Goal: Task Accomplishment & Management: Manage account settings

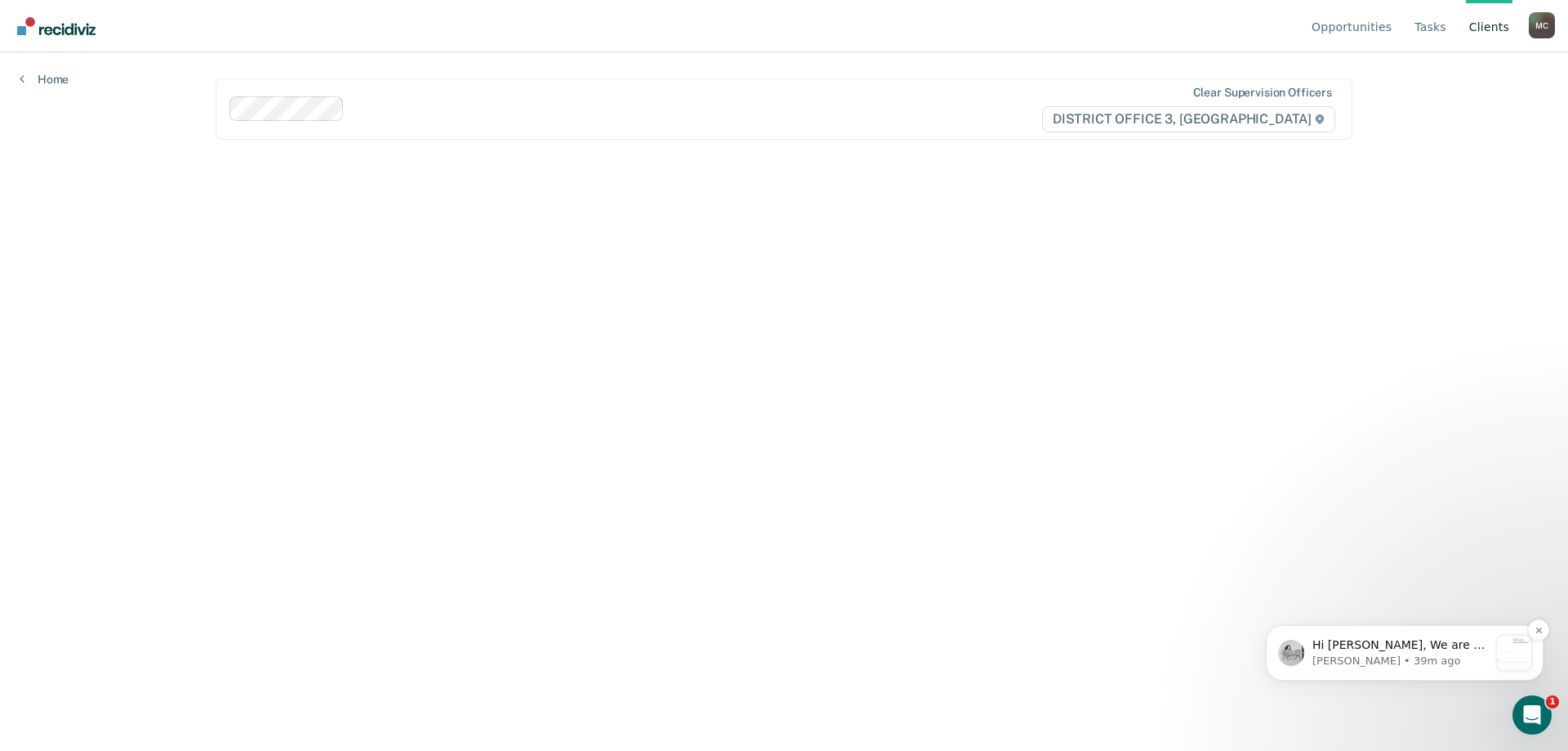
click at [1401, 658] on p "Kim • 39m ago" at bounding box center [1401, 661] width 176 height 15
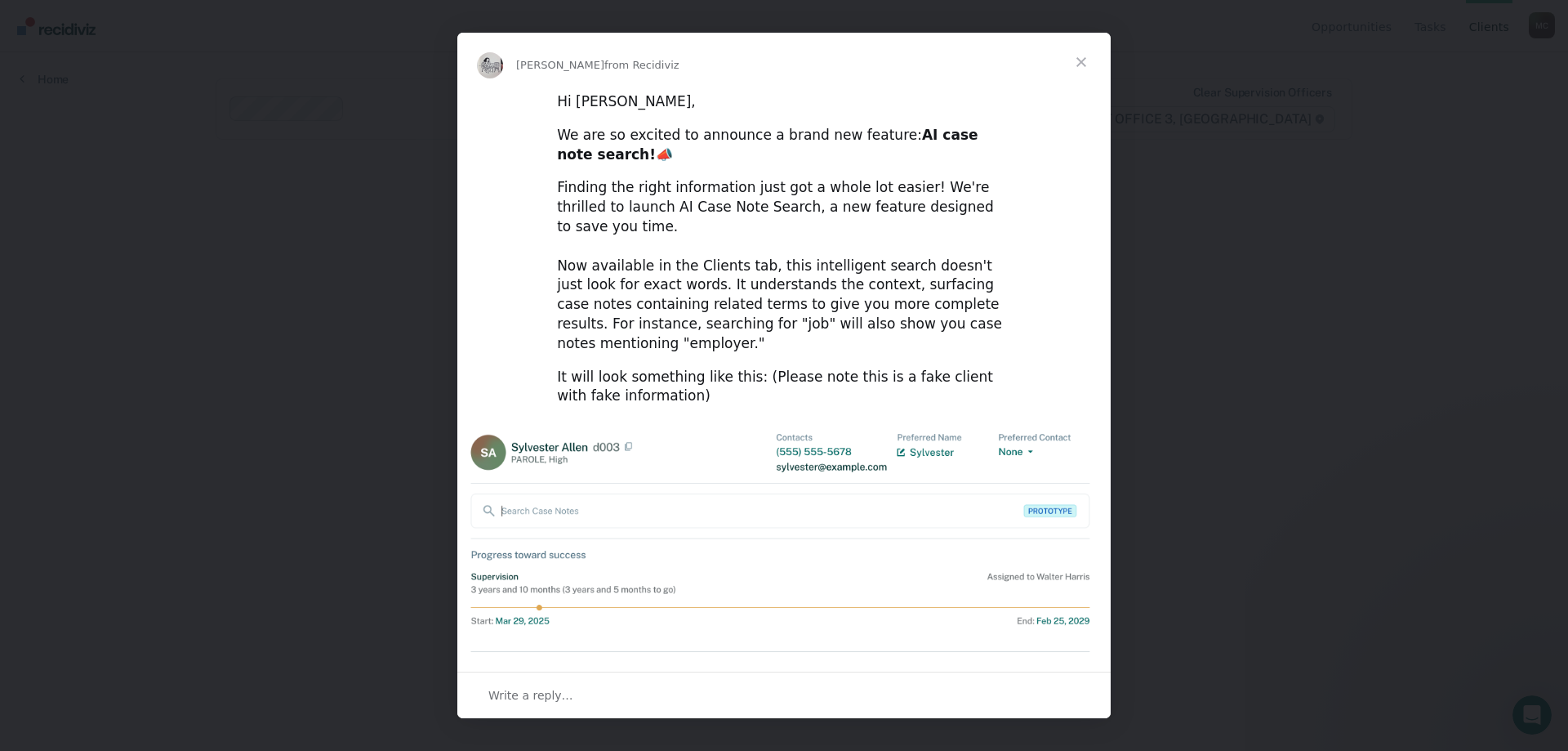
click at [1086, 60] on span "Close" at bounding box center [1081, 61] width 58 height 58
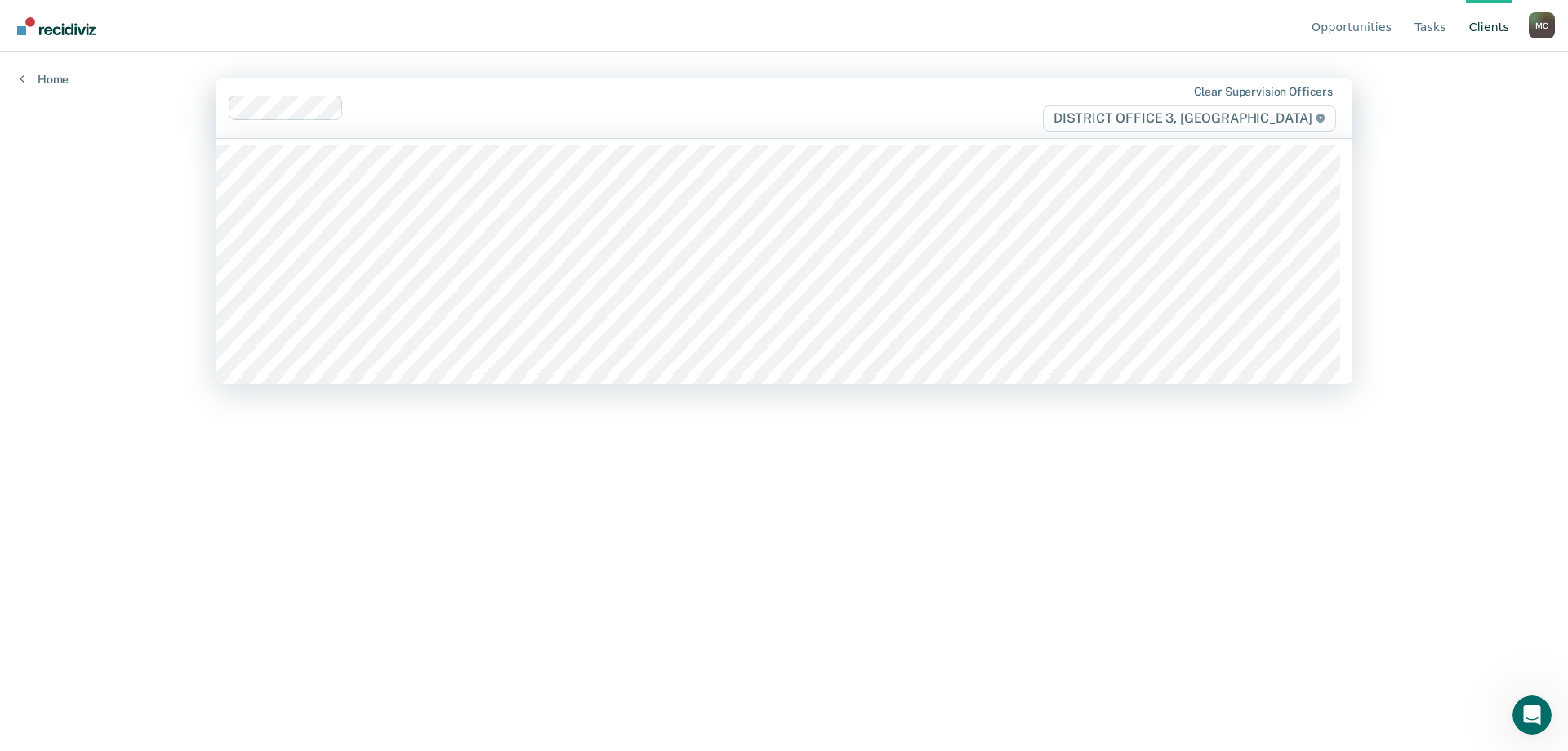
click at [367, 134] on div "Clear supervision officers DISTRICT OFFICE 3, CALDWELL" at bounding box center [784, 108] width 1137 height 59
click at [873, 107] on div at bounding box center [678, 108] width 655 height 19
click at [1018, 557] on main "option Jose Arguello, deselected. 57 results available. Use Up and Down to choo…" at bounding box center [784, 381] width 1177 height 659
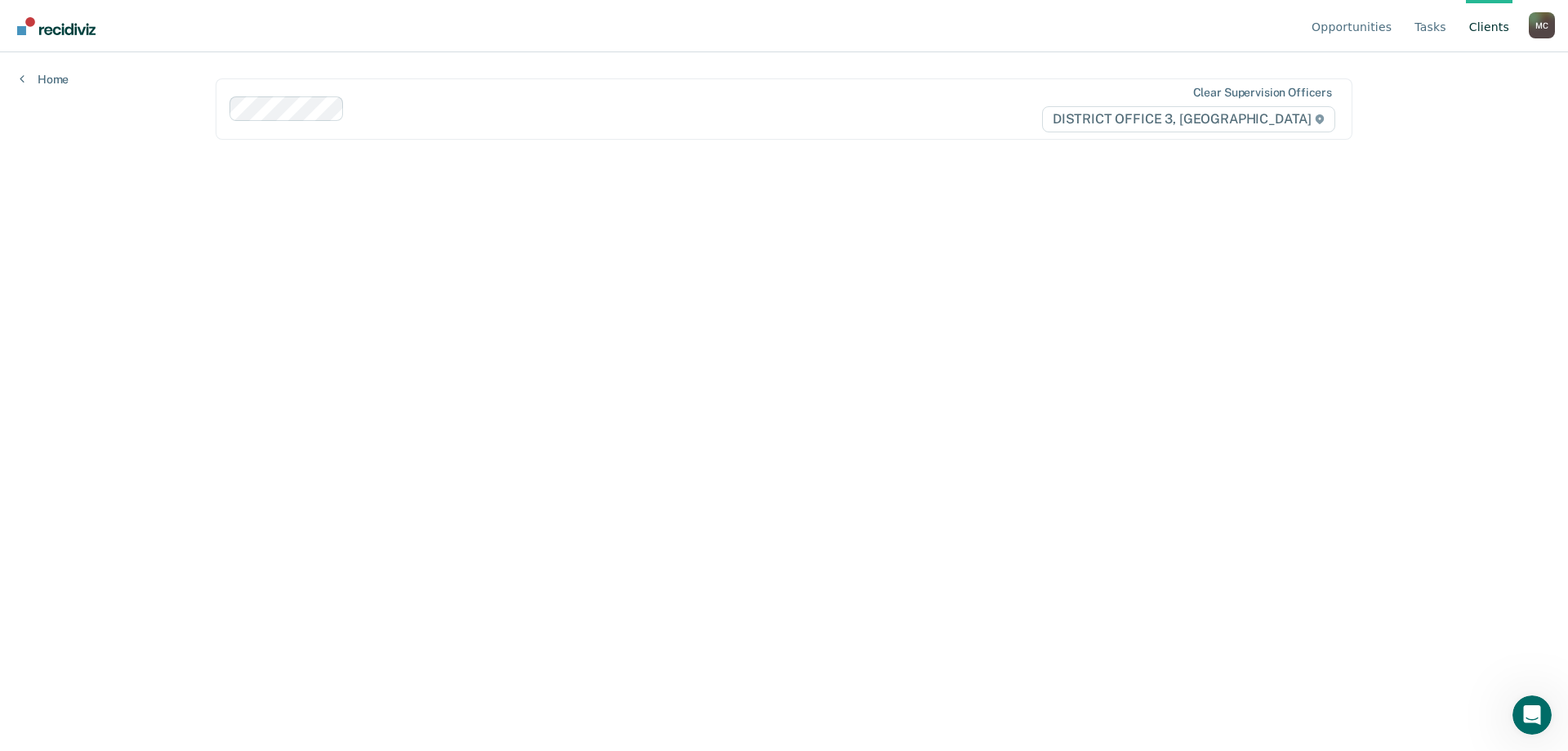
click at [1018, 557] on main "Clear supervision officers DISTRICT OFFICE 3, CALDWELL" at bounding box center [784, 381] width 1177 height 659
click at [1434, 35] on link "Tasks" at bounding box center [1430, 26] width 38 height 52
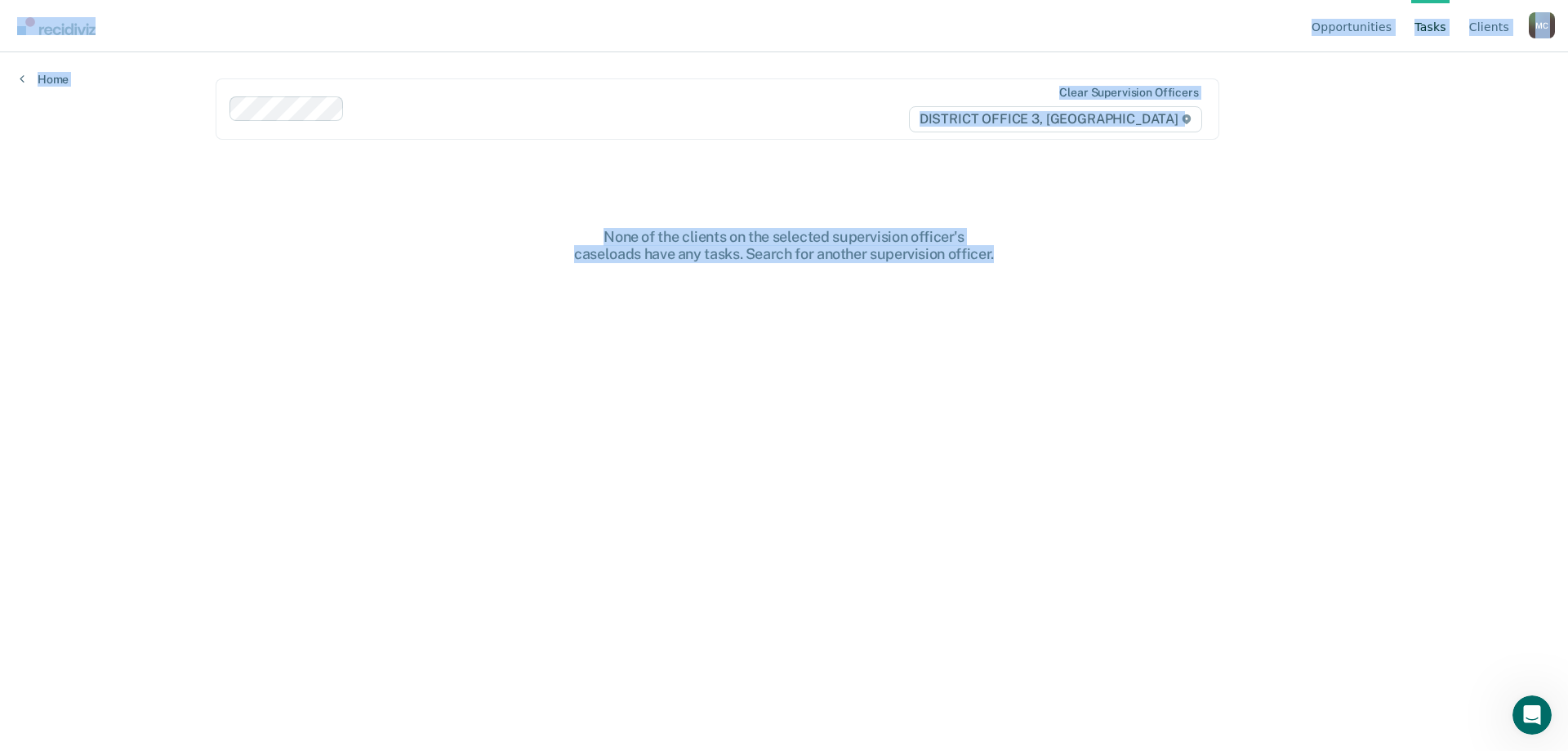
click at [1419, 59] on div "Opportunities Tasks Client s Mathis, Connor M C Profile How it works Log Out Ho…" at bounding box center [784, 376] width 1568 height 751
click at [1359, 22] on link "Opportunities" at bounding box center [1351, 26] width 86 height 52
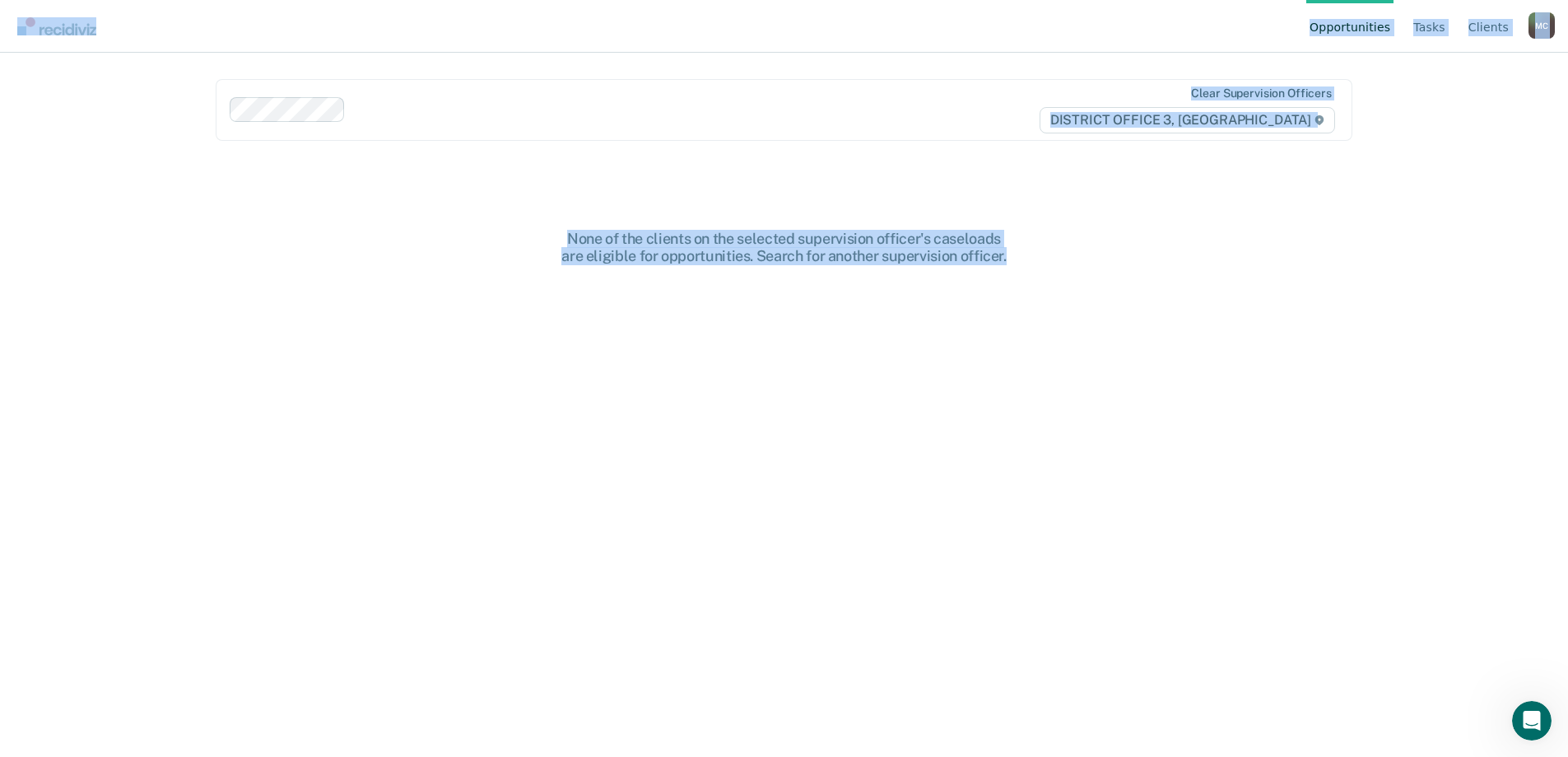
click at [1370, 22] on link "Opportunities" at bounding box center [1349, 26] width 87 height 52
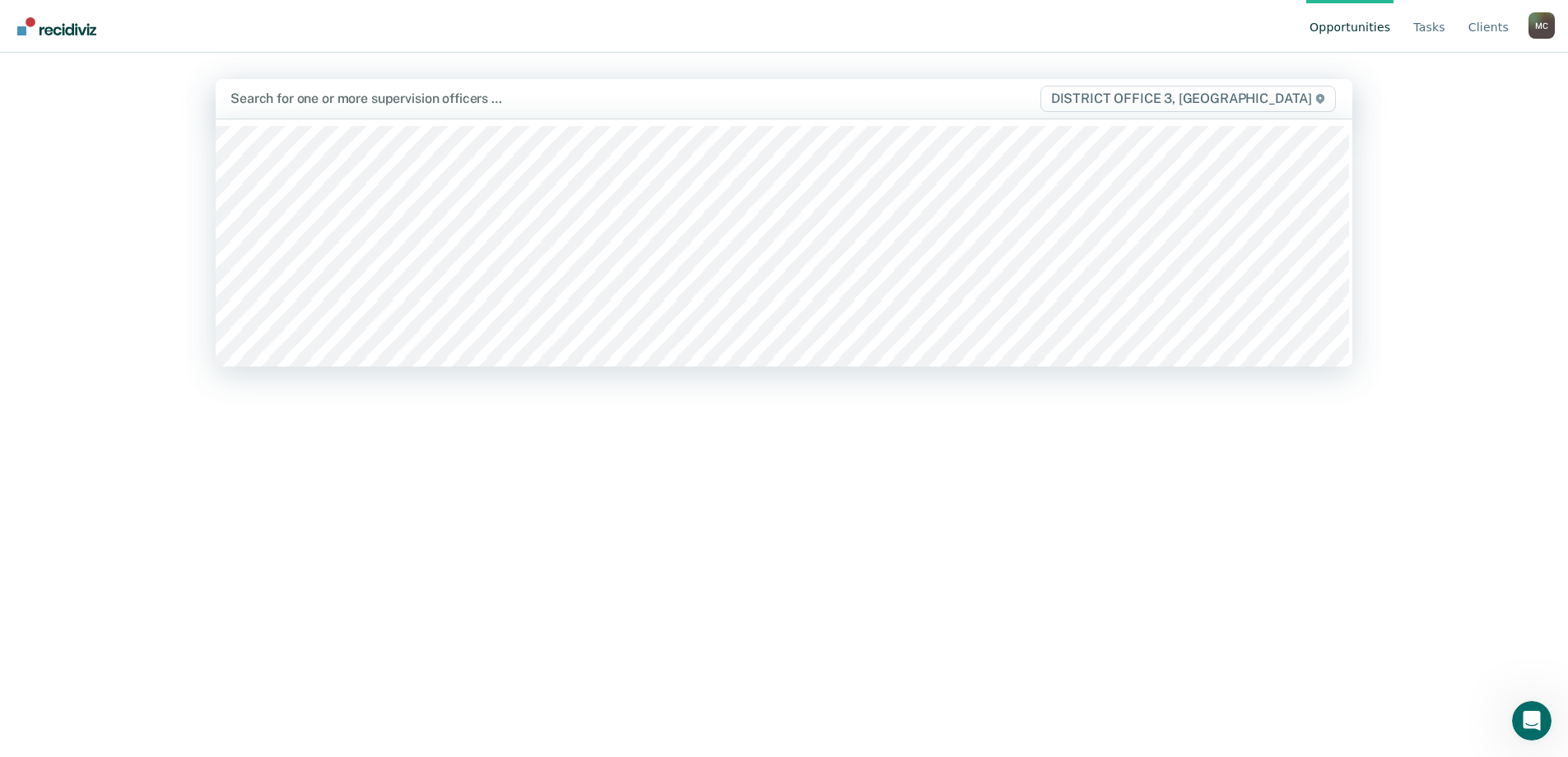
click at [324, 109] on div "Search for one or more supervision officers …" at bounding box center [618, 98] width 777 height 22
type input "ma"
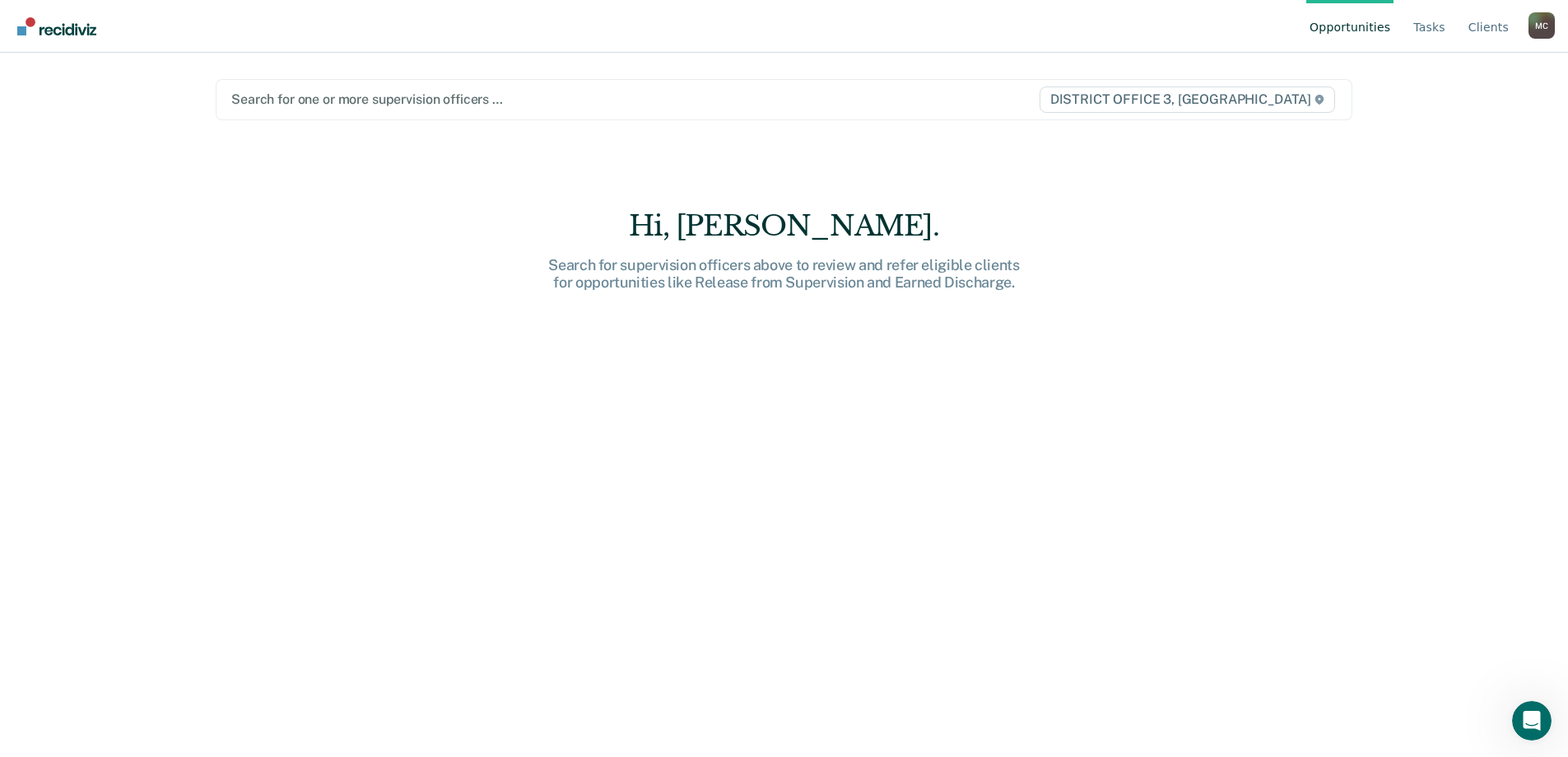
click at [1361, 28] on link "Opportunities" at bounding box center [1349, 26] width 87 height 52
click at [1431, 23] on link "Tasks" at bounding box center [1429, 26] width 38 height 52
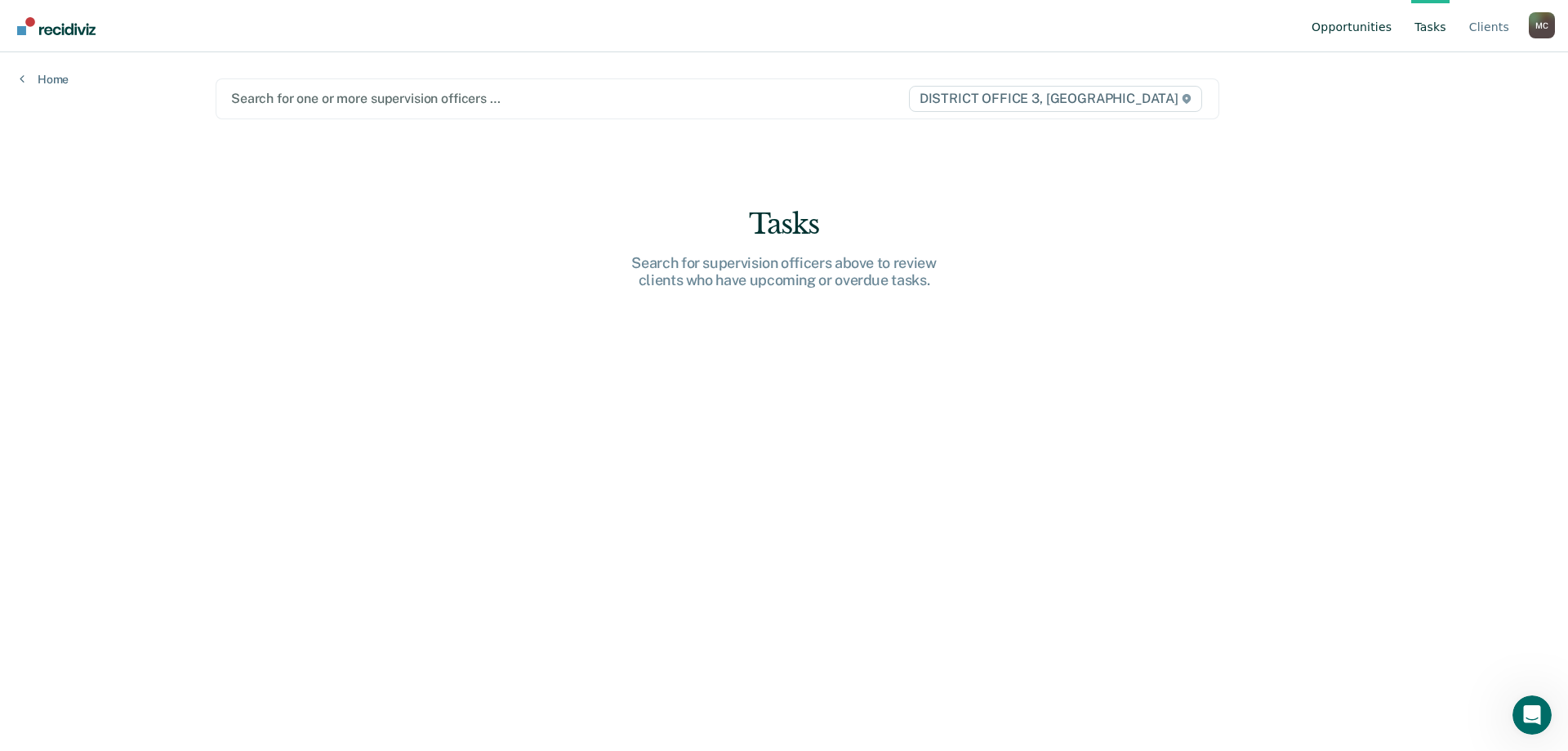
click at [1383, 29] on link "Opportunities" at bounding box center [1351, 26] width 86 height 52
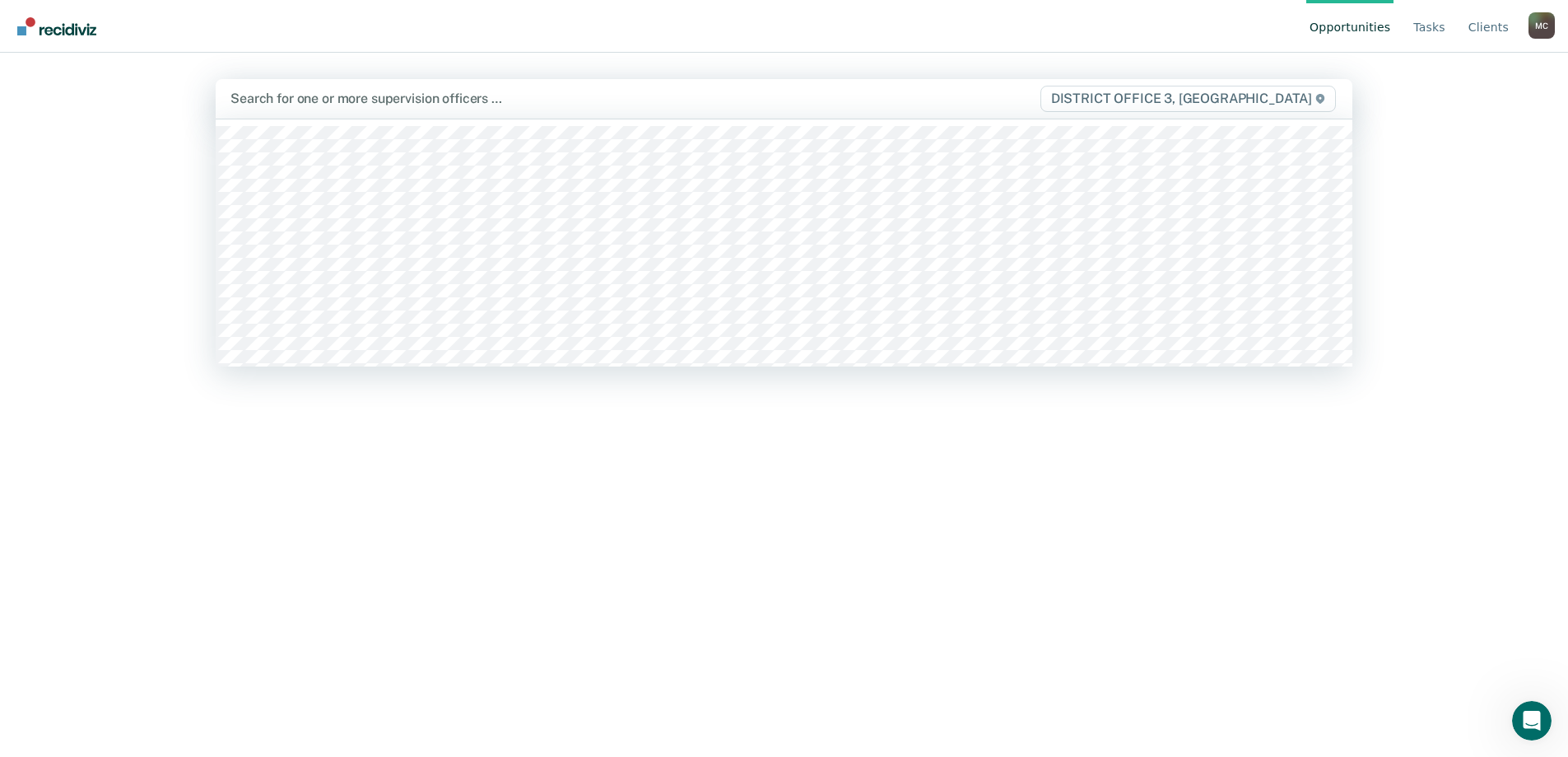
click at [406, 103] on div at bounding box center [618, 98] width 774 height 19
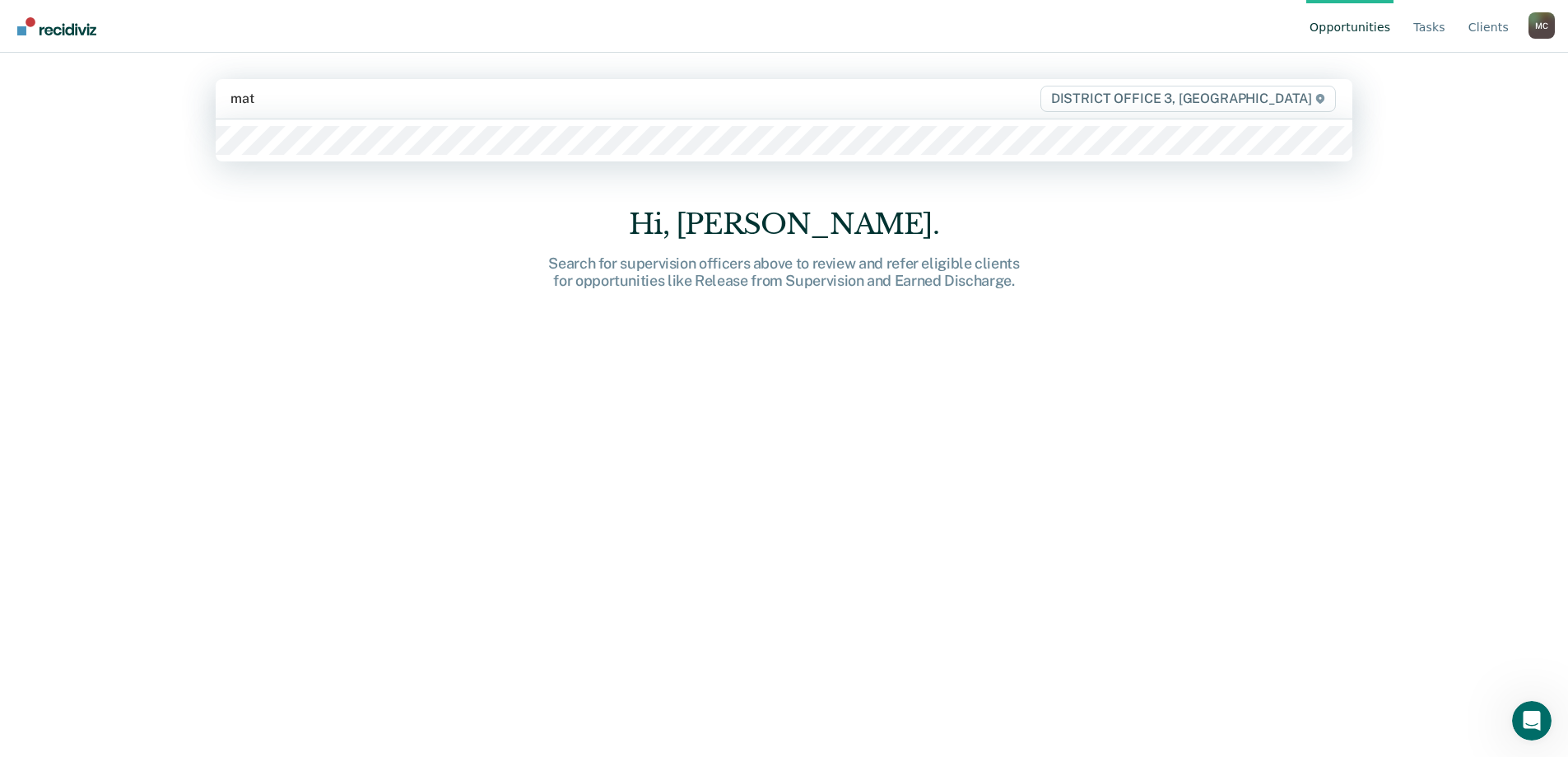
type input "math"
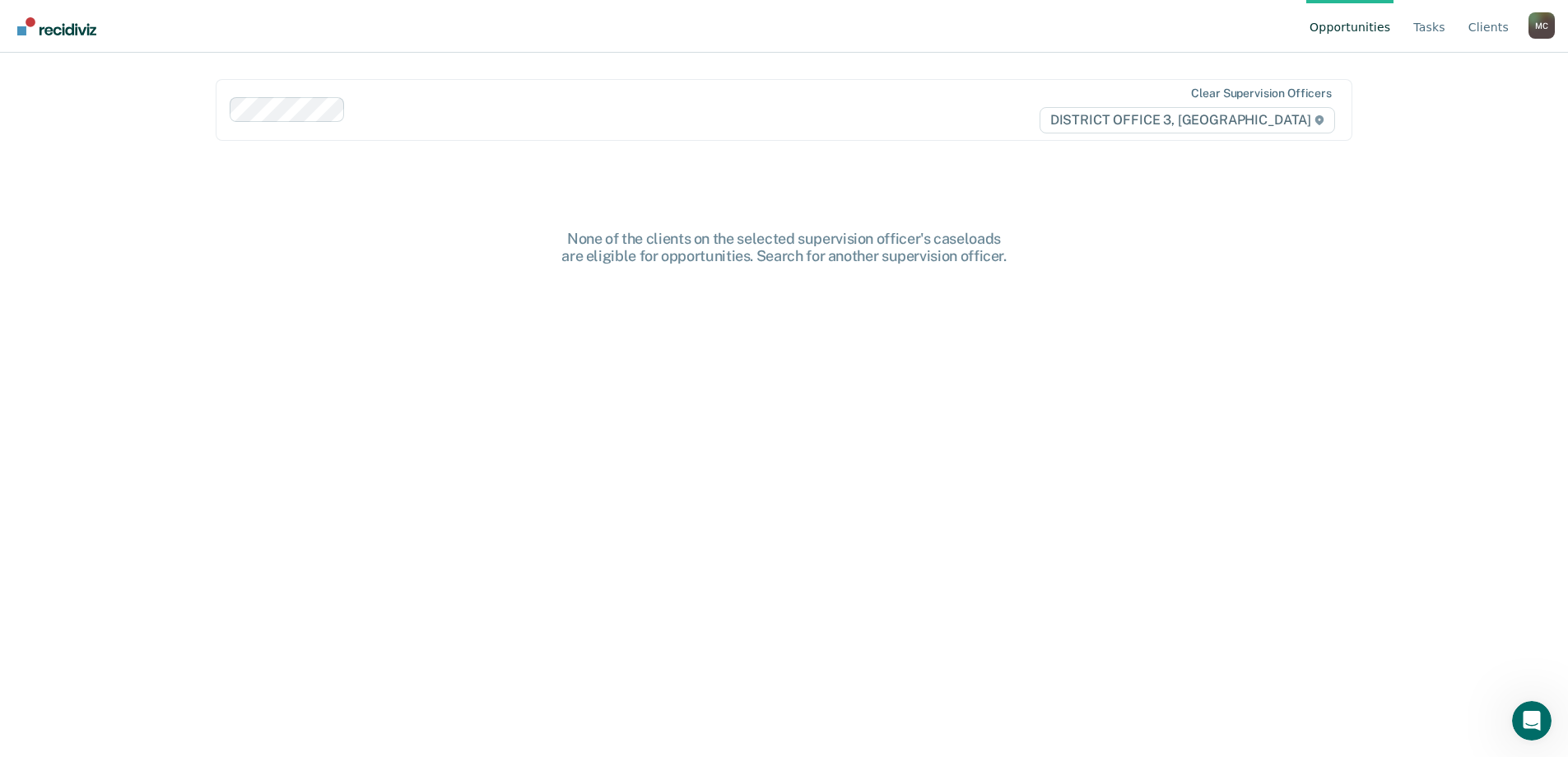
click at [367, 212] on main "option Connor Mathis, selected. Clear supervision officers DISTRICT OFFICE 3, C…" at bounding box center [784, 384] width 1176 height 664
click at [1428, 29] on link "Tasks" at bounding box center [1429, 26] width 38 height 52
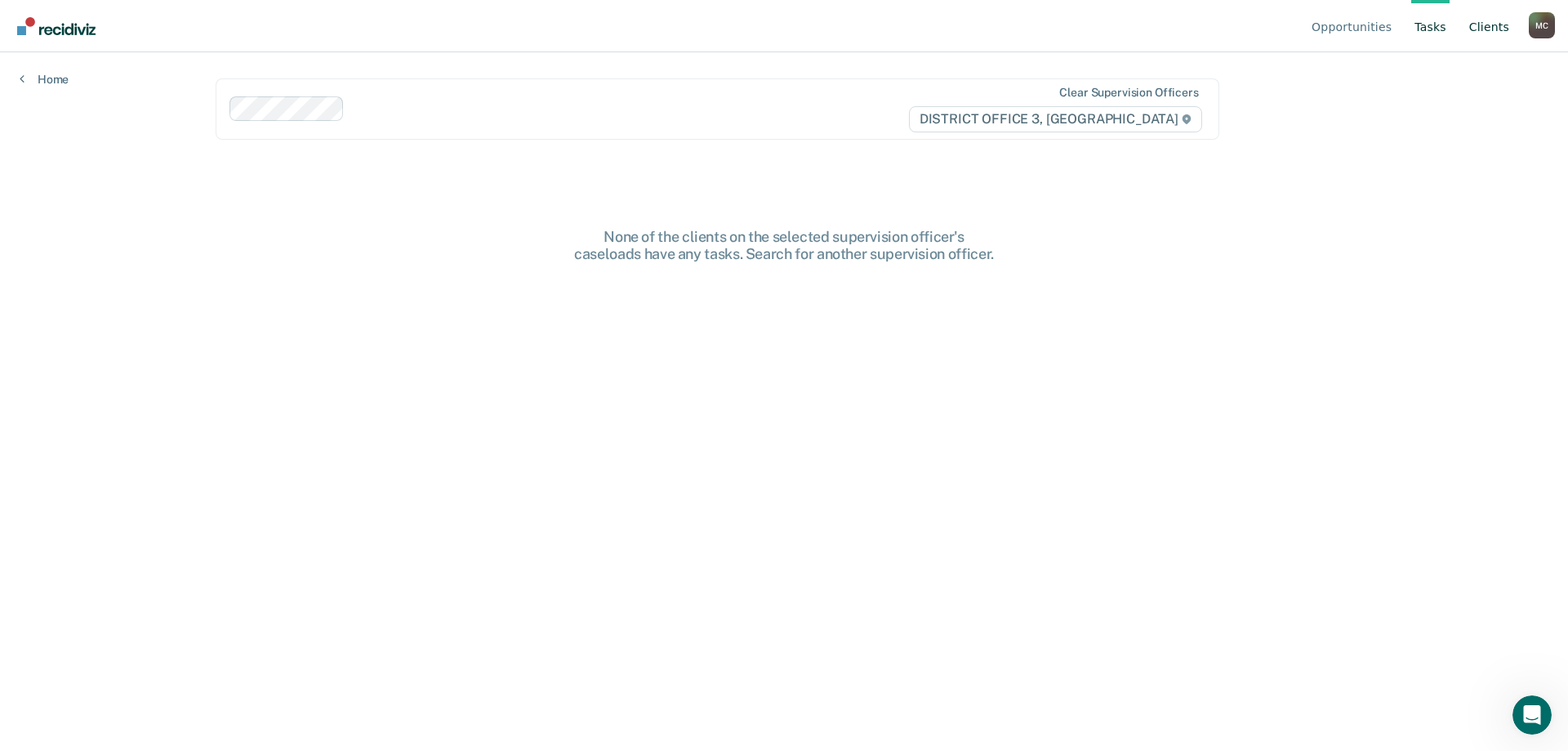
click at [1499, 27] on link "Client s" at bounding box center [1489, 26] width 46 height 52
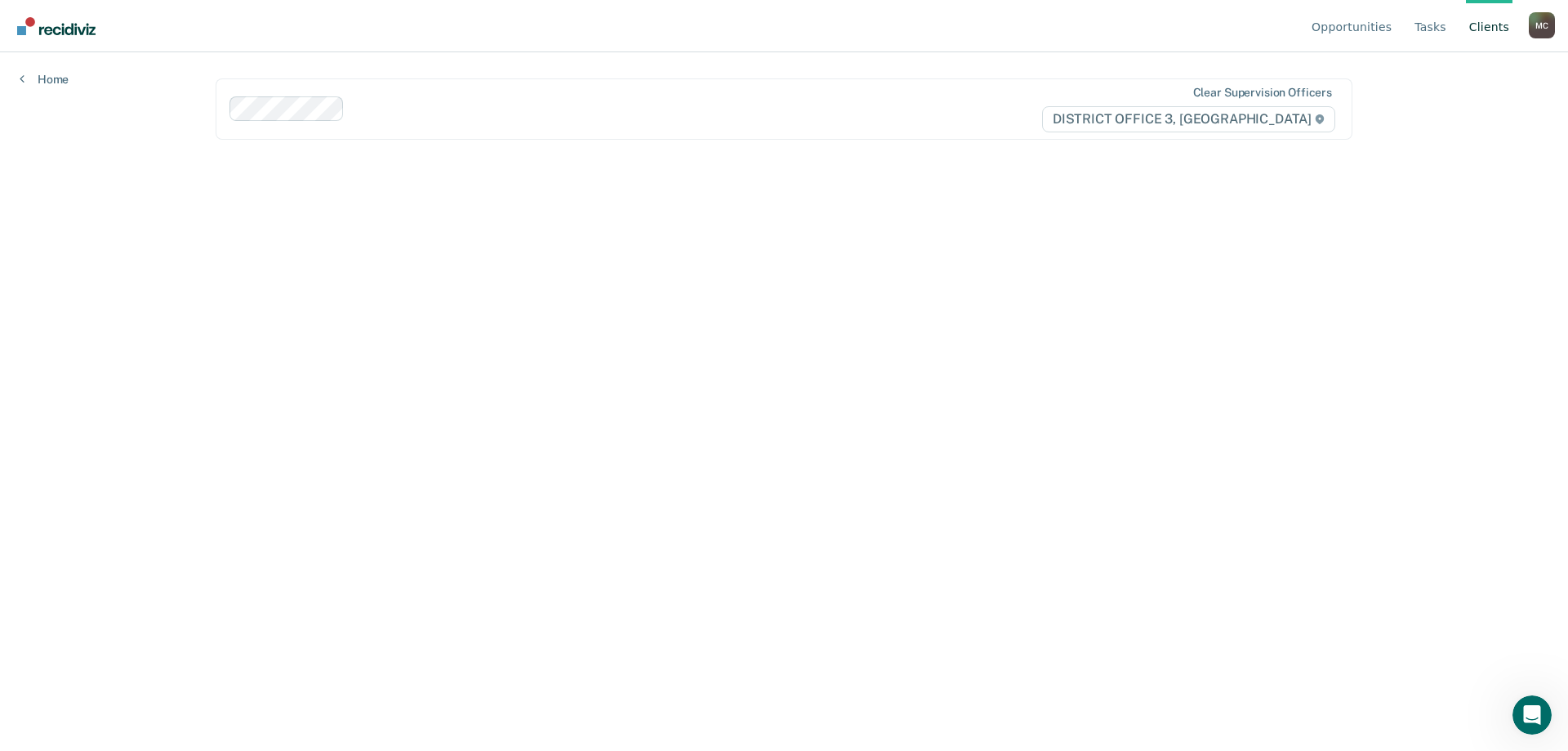
click at [20, 67] on div "Home" at bounding box center [44, 69] width 88 height 34
click at [34, 76] on link "Home" at bounding box center [44, 80] width 49 height 15
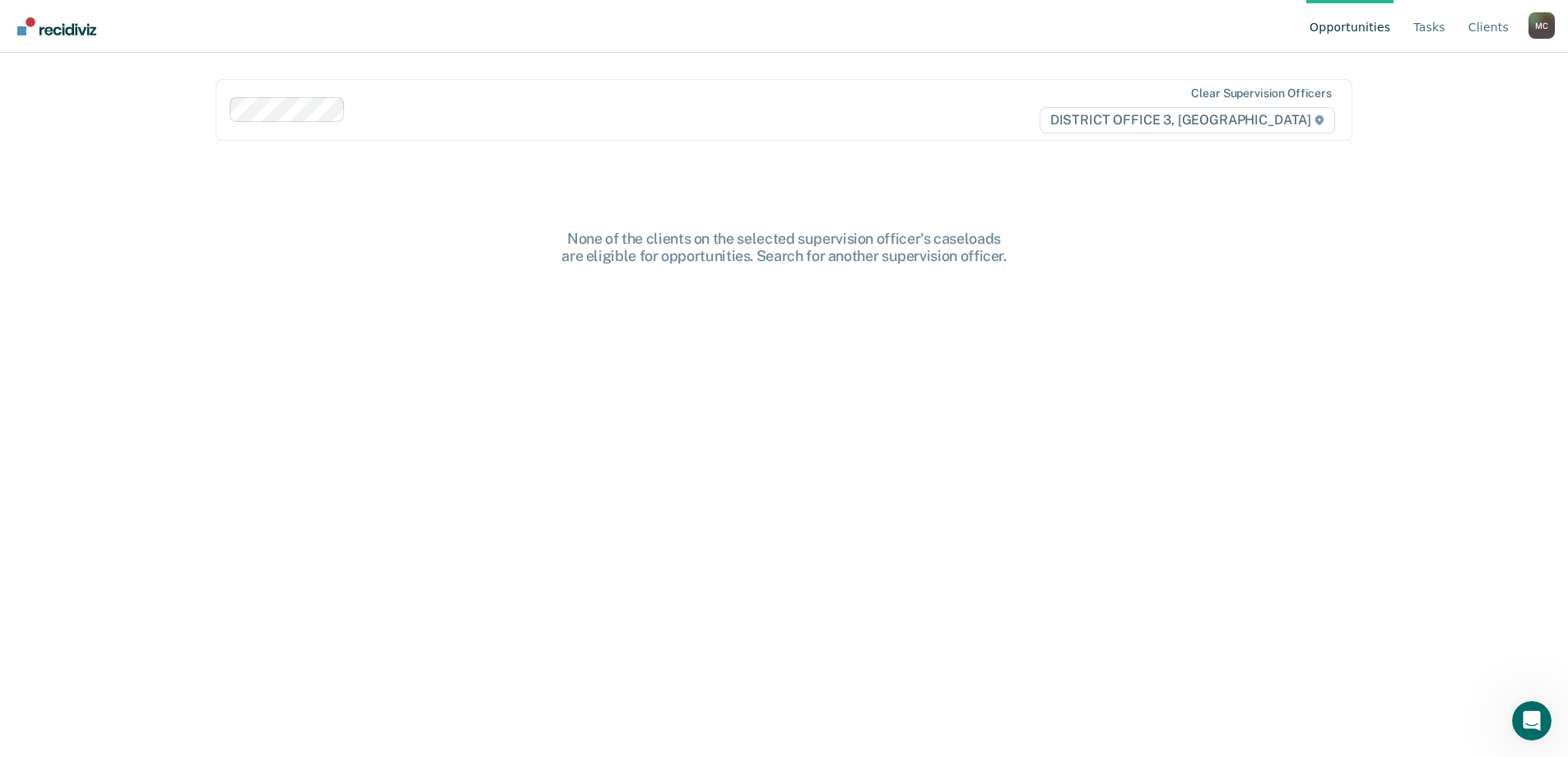
click at [41, 27] on img "Go to Recidiviz Home" at bounding box center [57, 26] width 79 height 18
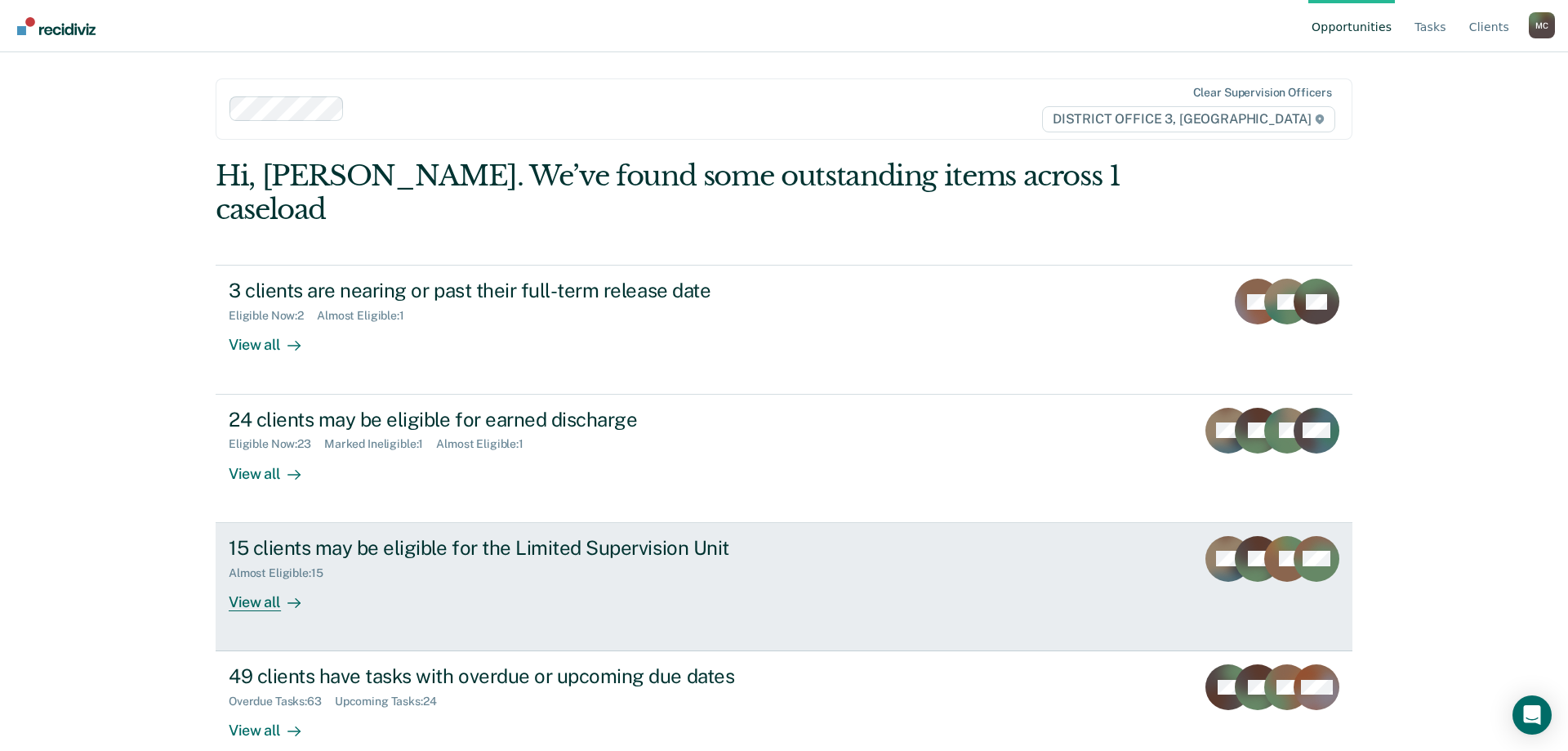
click at [272, 579] on div "View all" at bounding box center [274, 595] width 92 height 32
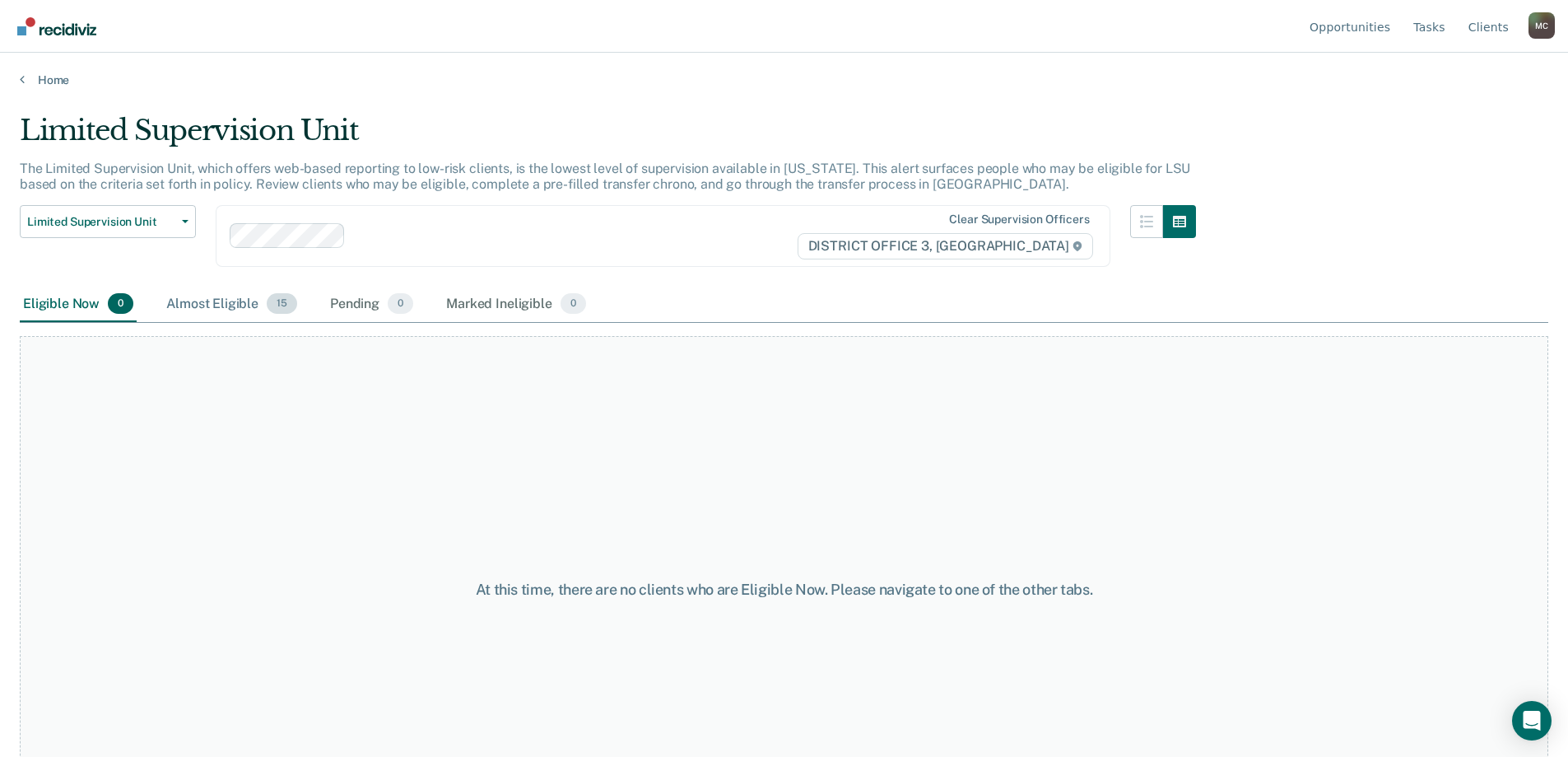
click at [244, 308] on div "Almost Eligible 15" at bounding box center [231, 305] width 137 height 36
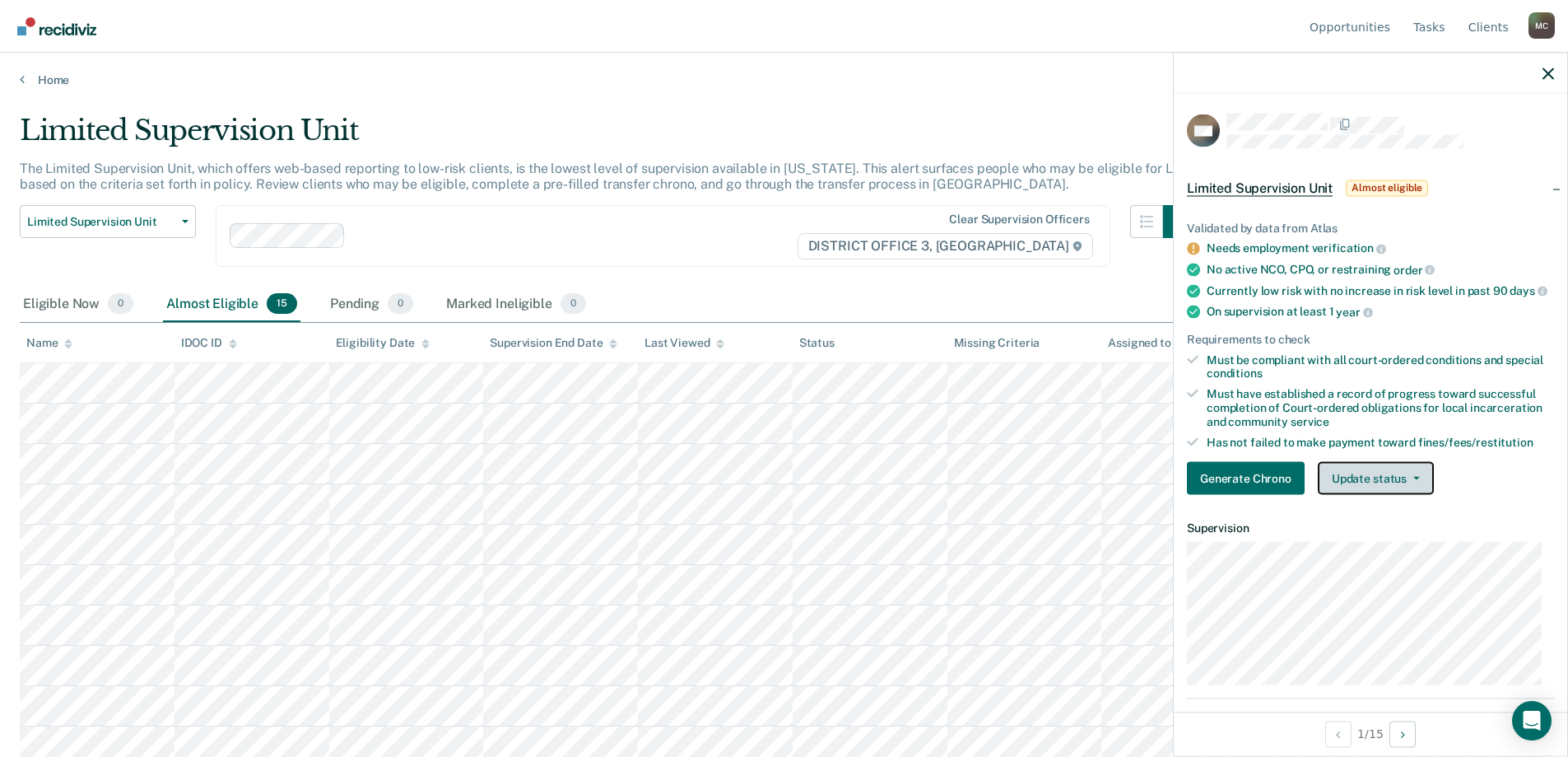
click at [1394, 484] on button "Update status" at bounding box center [1376, 478] width 116 height 33
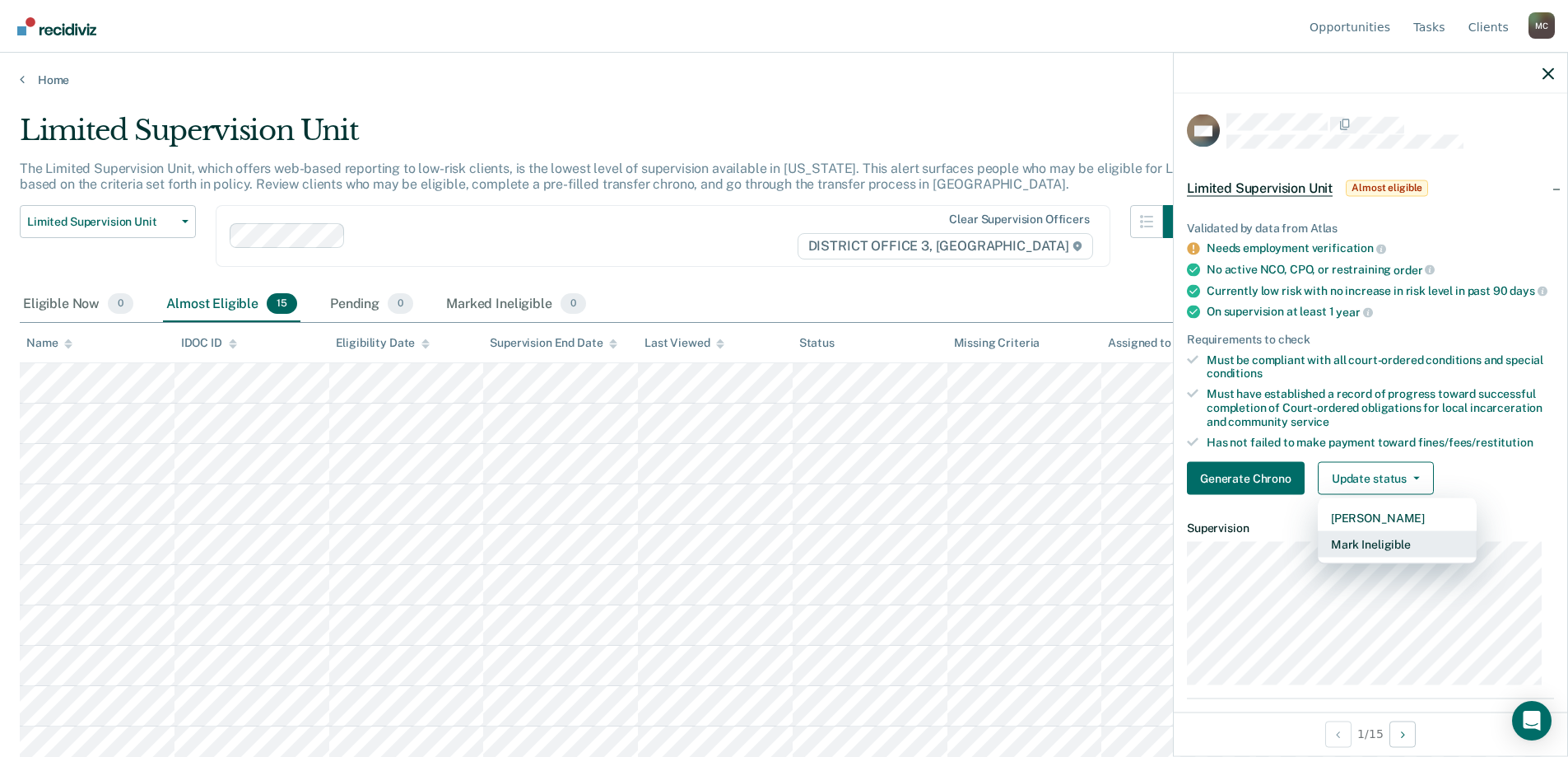
click at [1385, 555] on button "Mark Ineligible" at bounding box center [1397, 544] width 159 height 26
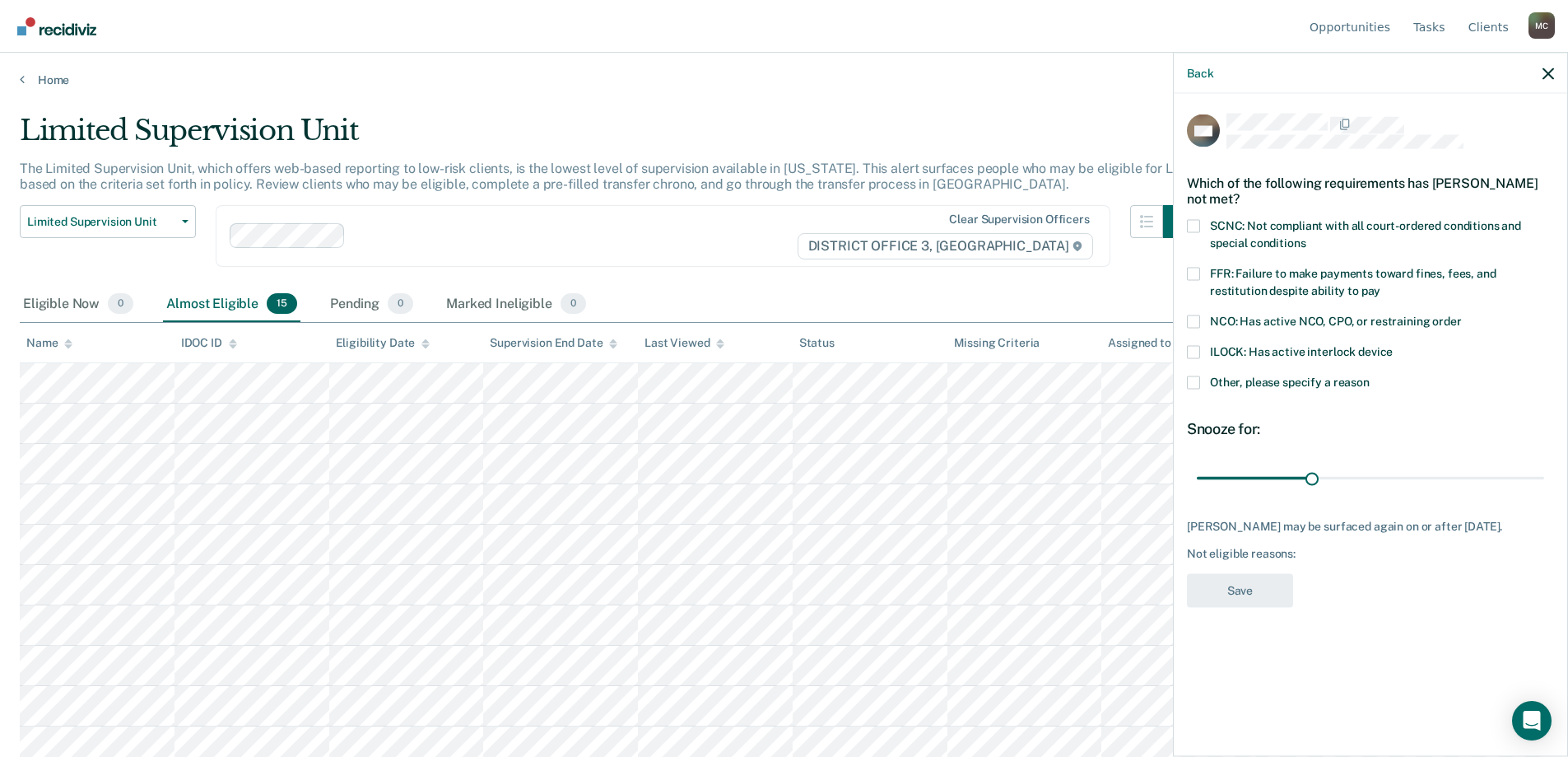
click at [1194, 380] on span at bounding box center [1193, 382] width 13 height 13
click at [1370, 376] on input "Other, please specify a reason" at bounding box center [1370, 376] width 0 height 0
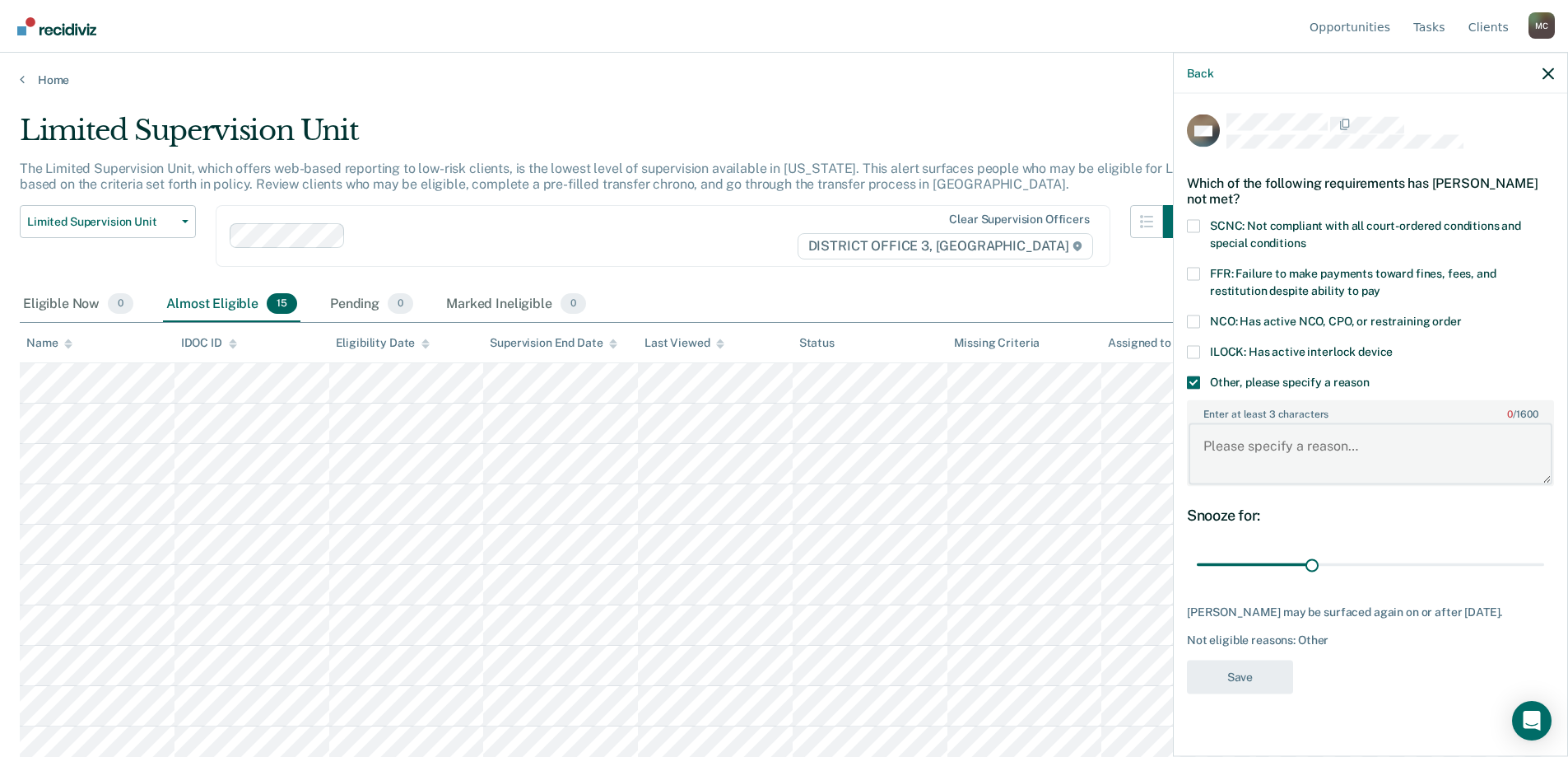
click at [1247, 458] on textarea "Enter at least 3 characters 0 / 1600" at bounding box center [1370, 453] width 363 height 61
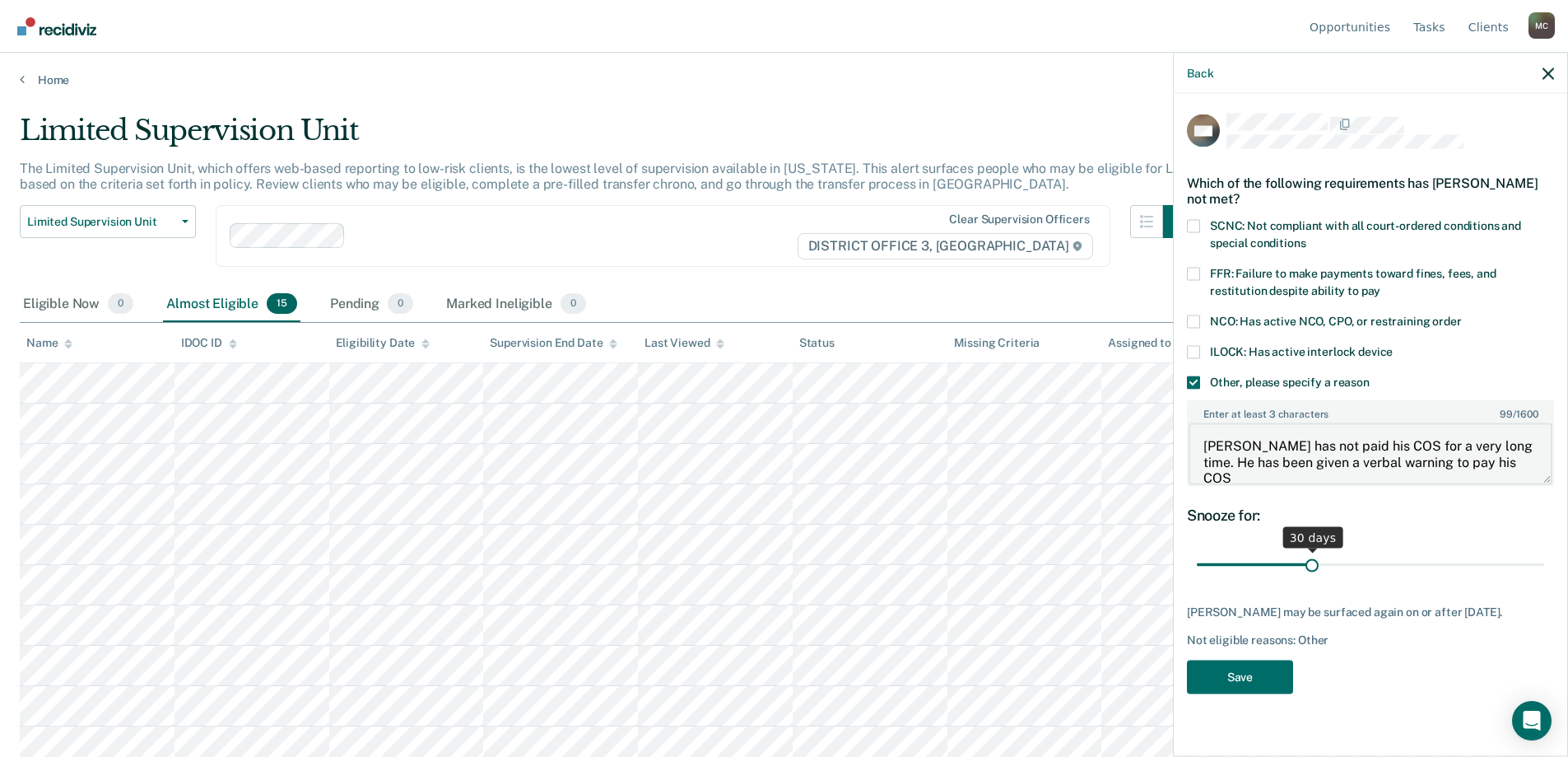
type textarea "[PERSON_NAME] has not paid his COS for a very long time. He has been given a ve…"
type input "30"
click at [1314, 563] on input "range" at bounding box center [1371, 564] width 348 height 29
click at [1249, 667] on button "Save" at bounding box center [1240, 677] width 107 height 34
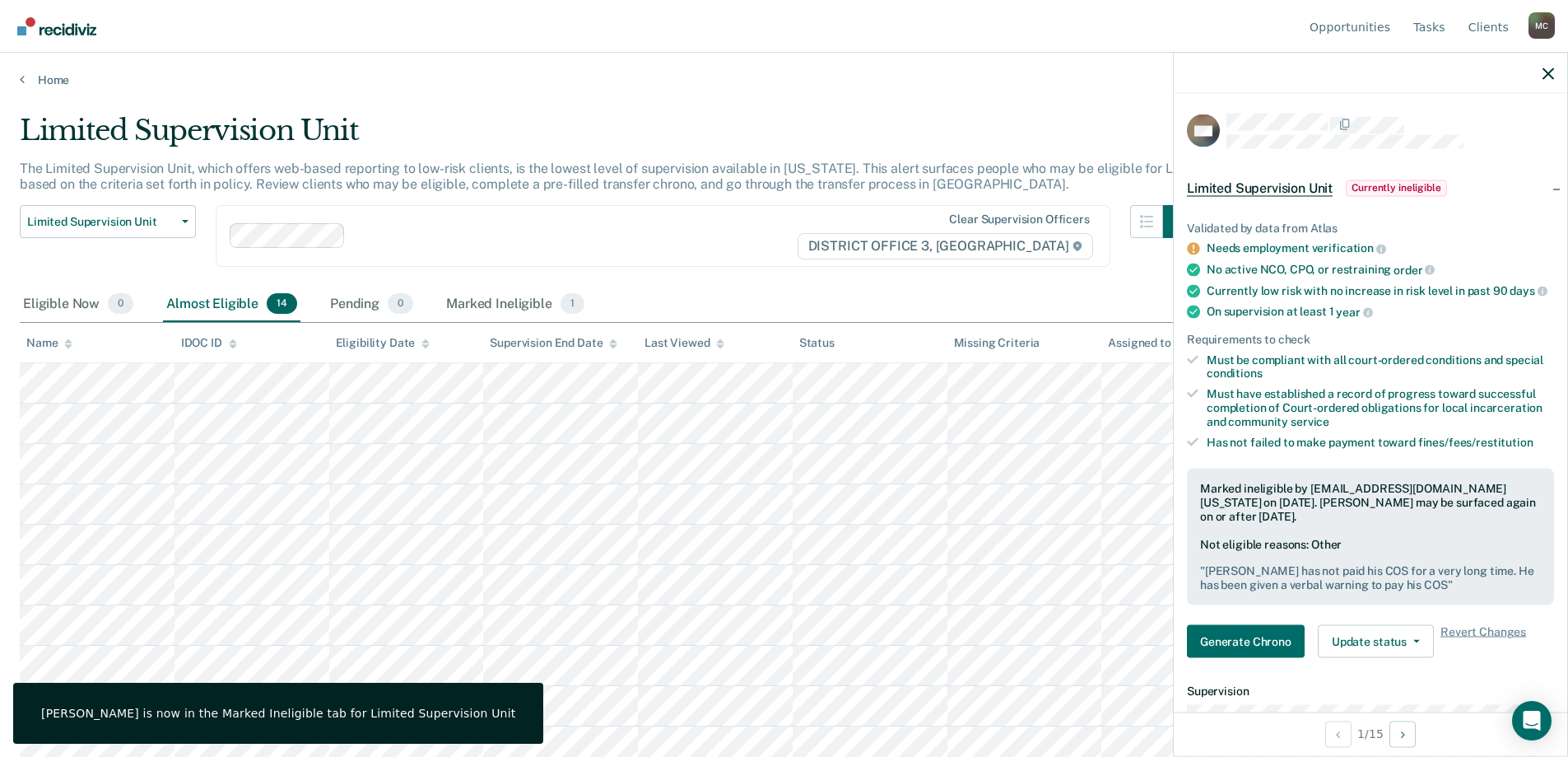
click at [1553, 81] on div at bounding box center [1370, 73] width 393 height 41
click at [1553, 74] on icon "button" at bounding box center [1548, 73] width 11 height 11
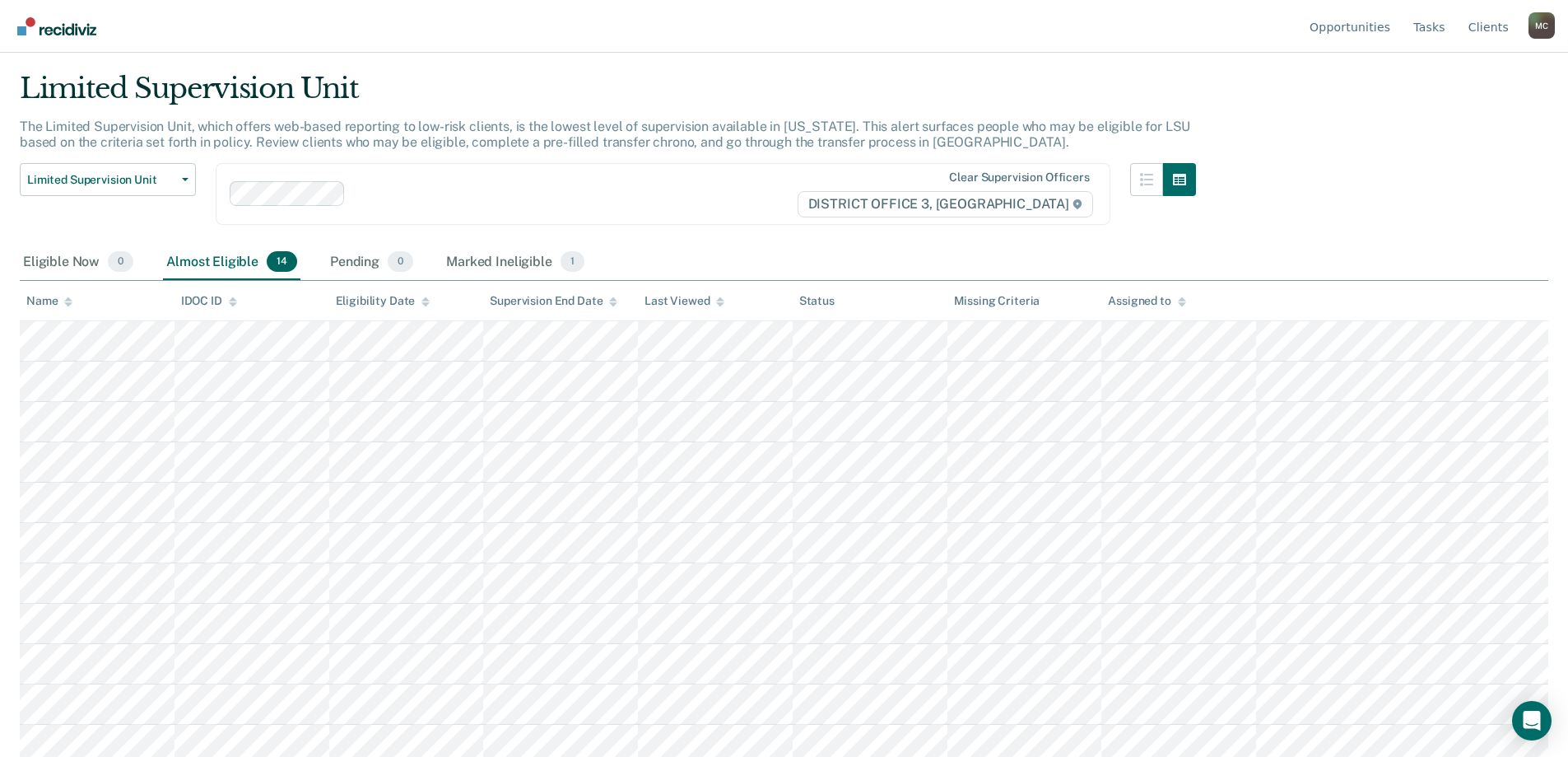
scroll to position [82, 0]
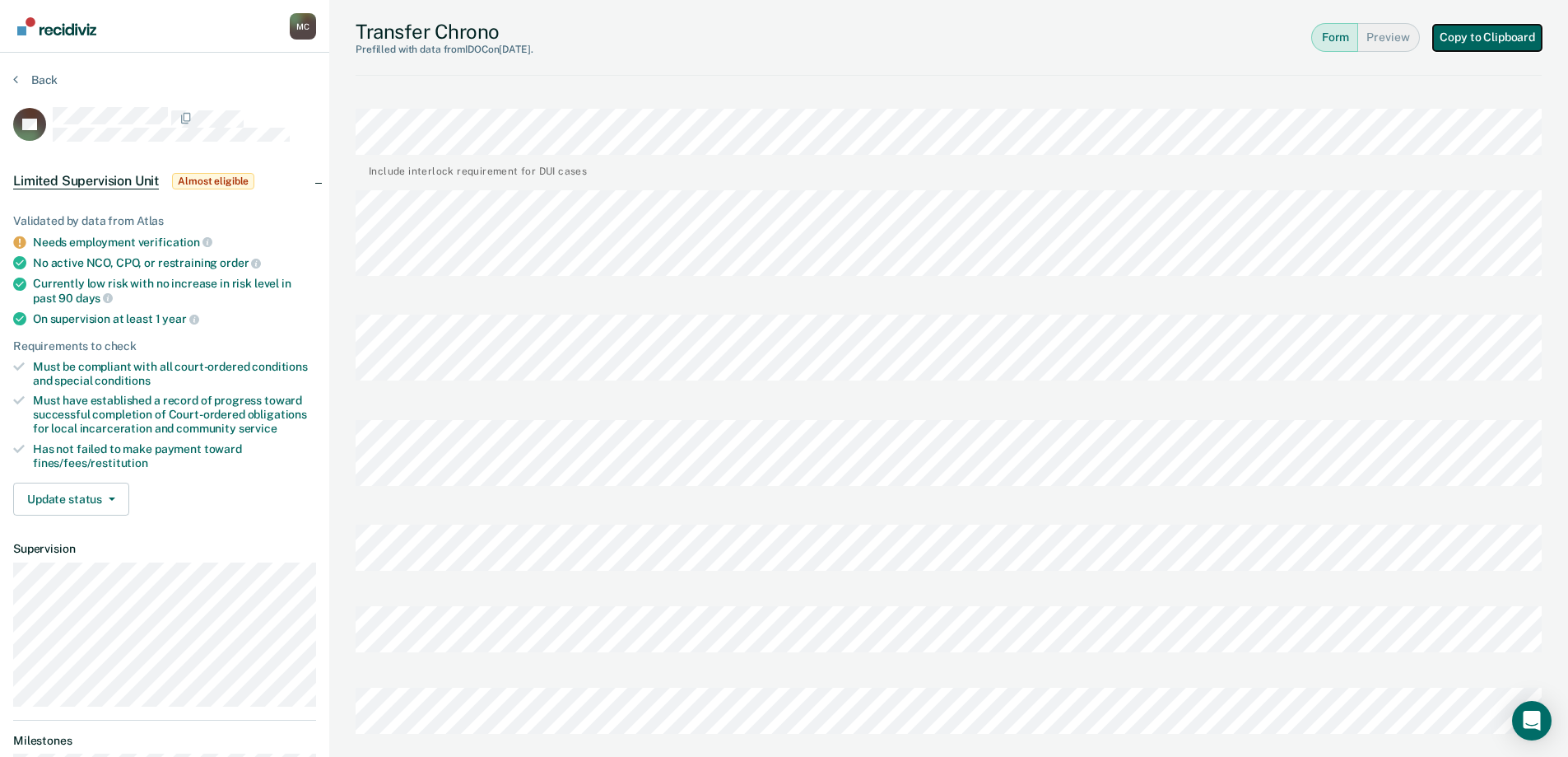
click at [1490, 42] on button "Copy to Clipboard" at bounding box center [1488, 37] width 108 height 26
